Goal: Task Accomplishment & Management: Use online tool/utility

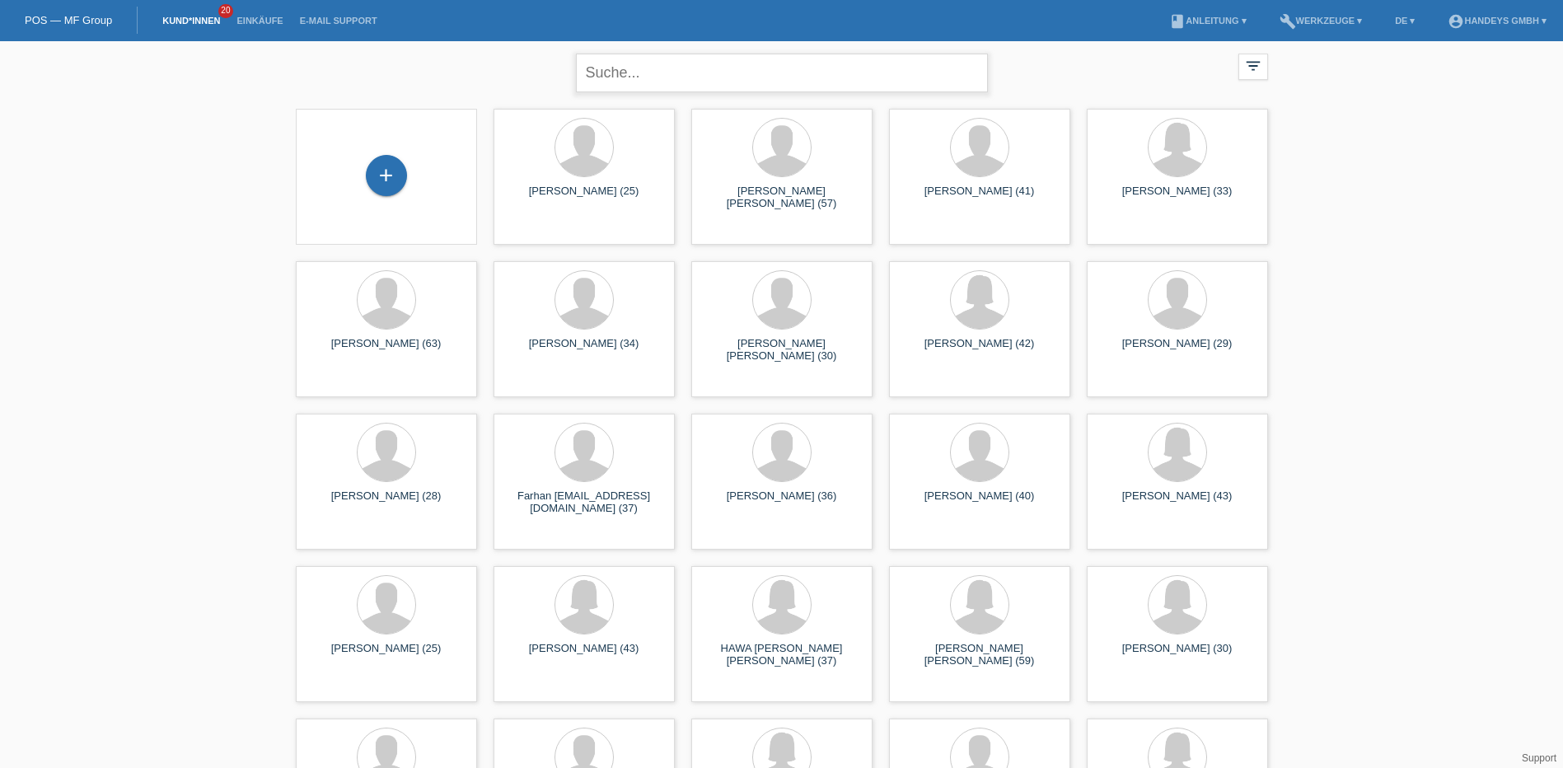
click at [623, 74] on input "text" at bounding box center [782, 73] width 412 height 39
type input "özmen"
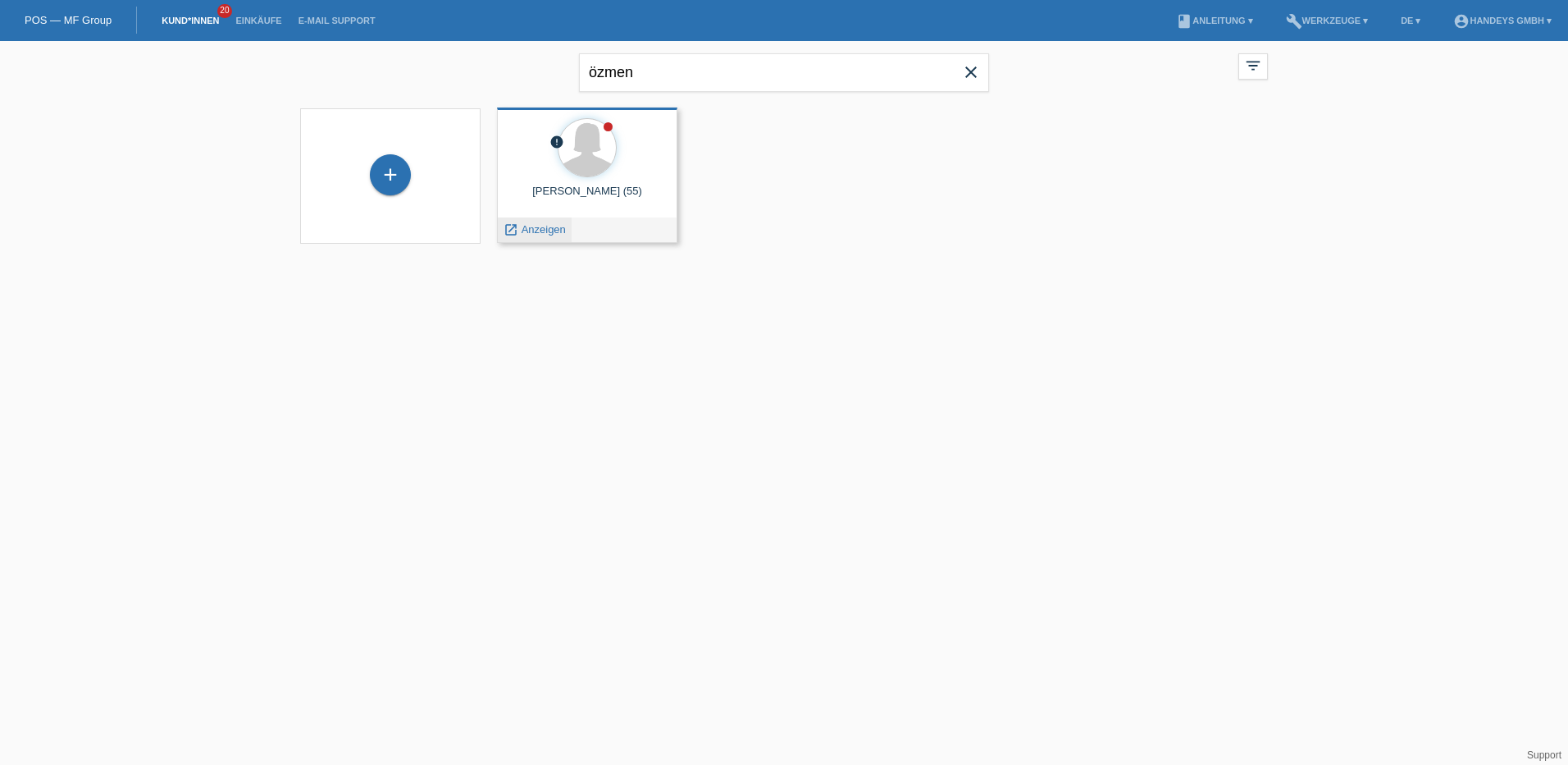
click at [551, 230] on span "Anzeigen" at bounding box center [544, 229] width 44 height 12
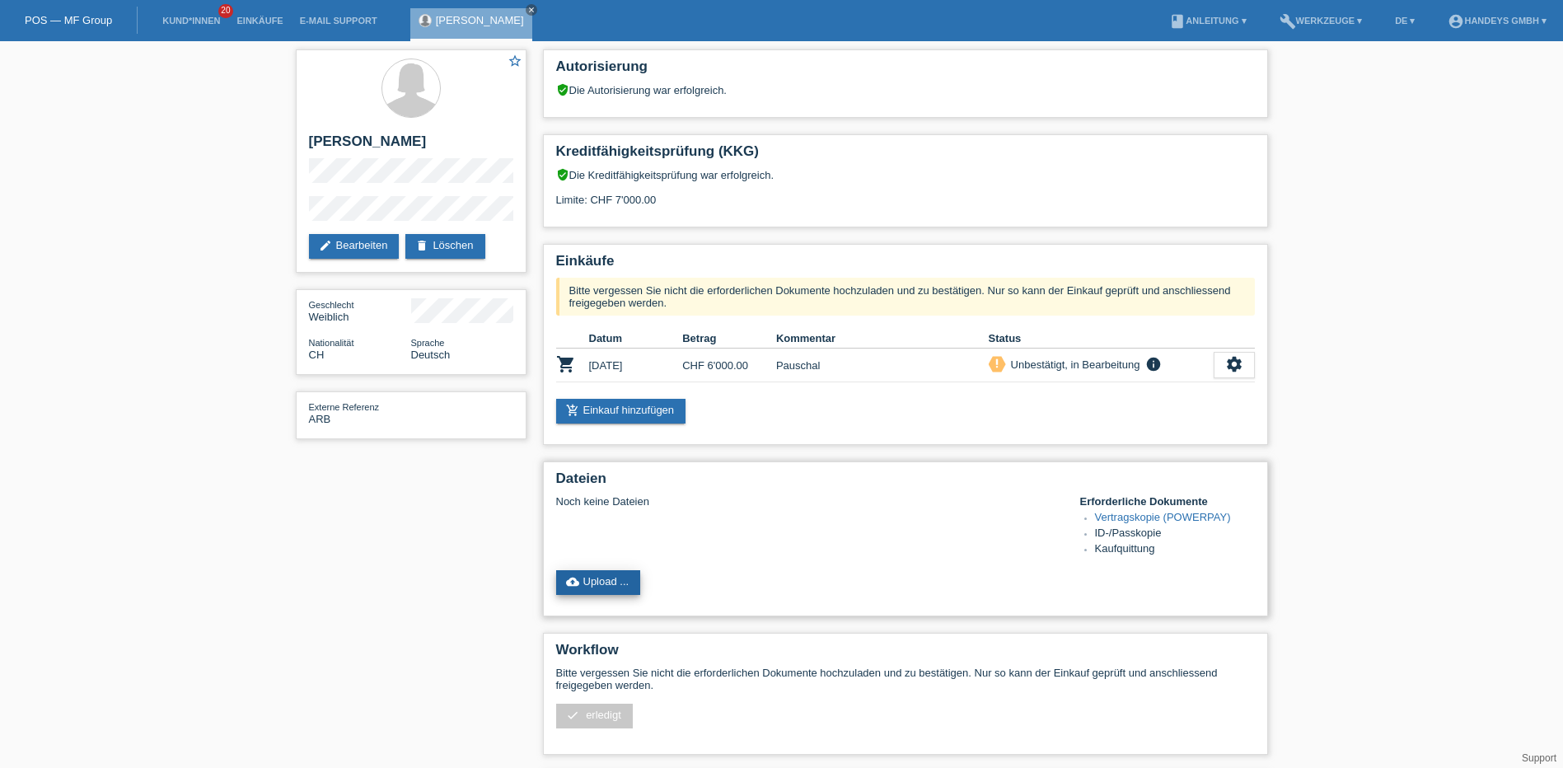
click at [630, 580] on link "cloud_upload Upload ..." at bounding box center [598, 582] width 85 height 25
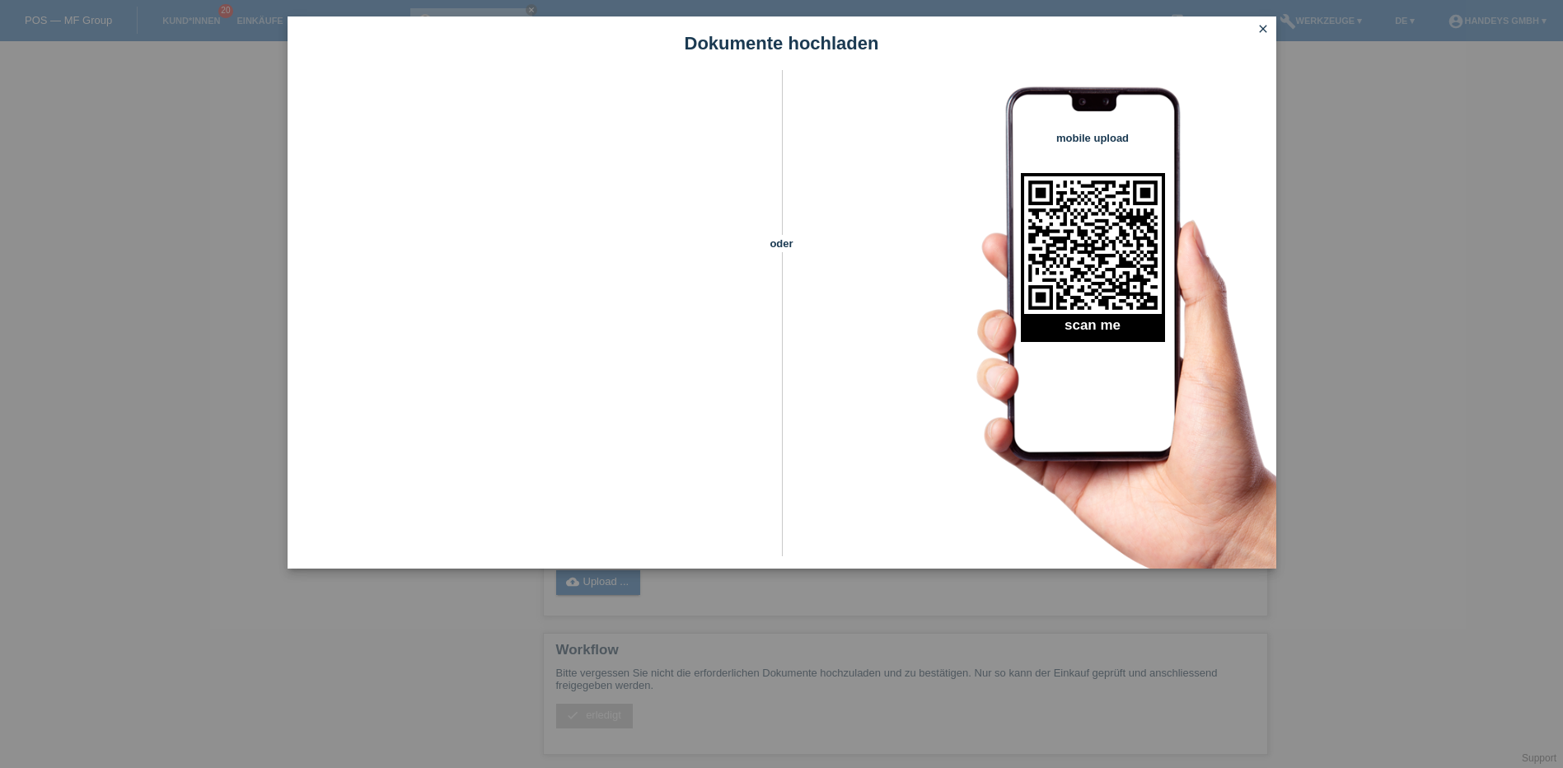
click at [1260, 28] on icon "close" at bounding box center [1263, 28] width 13 height 13
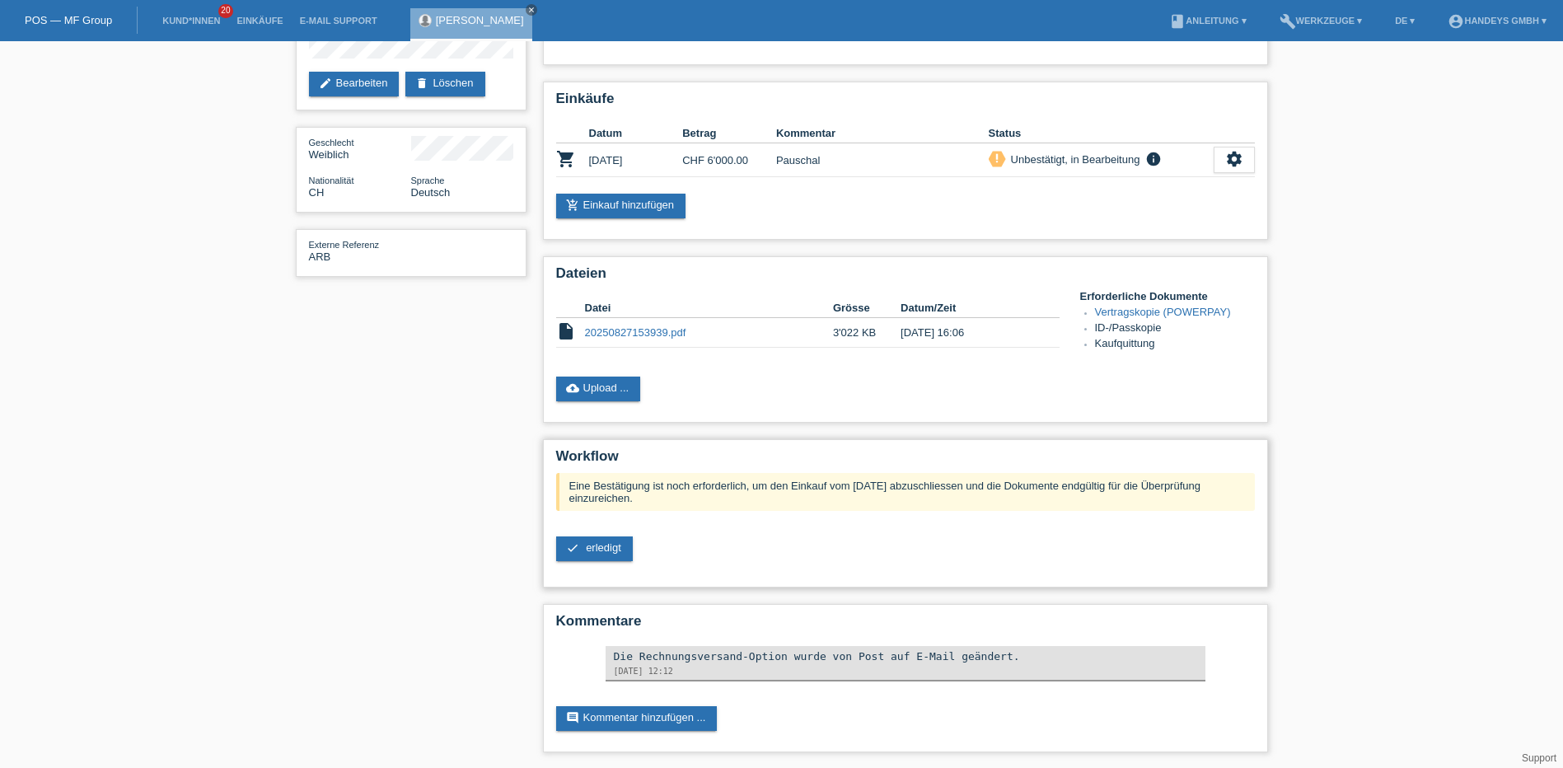
scroll to position [164, 0]
click at [589, 548] on span "erledigt" at bounding box center [603, 547] width 35 height 12
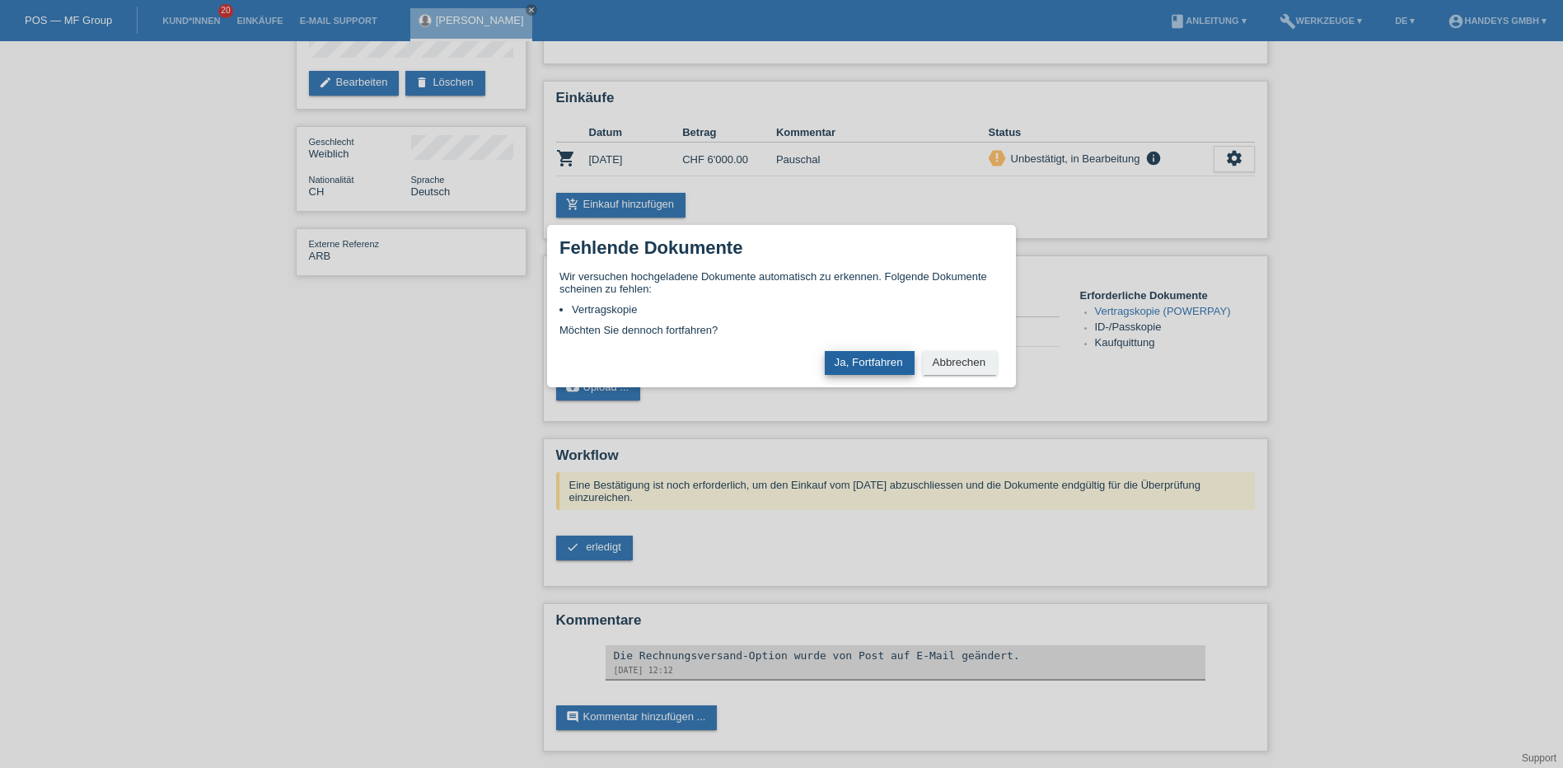
click at [882, 358] on button "Ja, Fortfahren" at bounding box center [870, 363] width 90 height 24
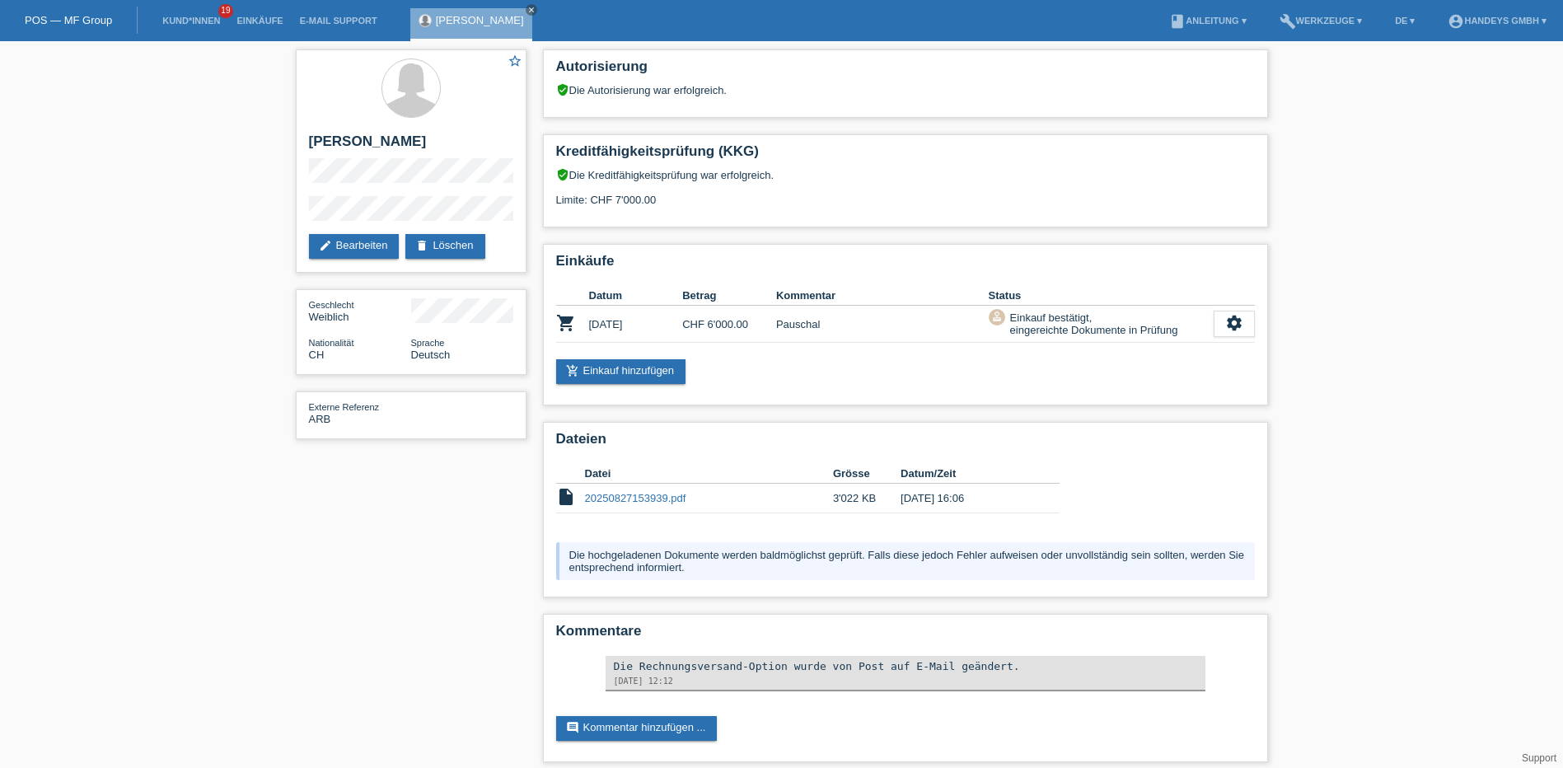
scroll to position [12, 0]
